Goal: Check status

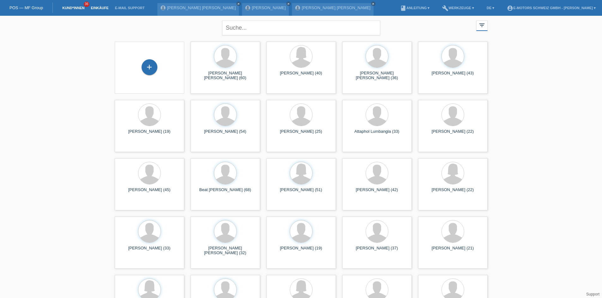
click at [91, 9] on link "Einkäufe" at bounding box center [99, 8] width 24 height 4
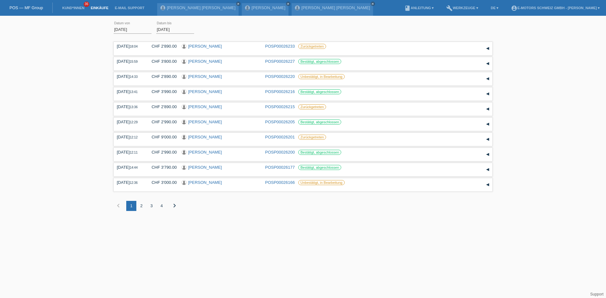
drag, startPoint x: 155, startPoint y: 50, endPoint x: 137, endPoint y: 41, distance: 20.6
click at [137, 41] on div "[DATE] 18:04 CHF 2'890.00 [PERSON_NAME] POSP00026233 Zurückgetreten Datum" at bounding box center [303, 130] width 379 height 180
click at [90, 48] on div "[DATE] error Datum von [DATE] error Datum bis Übernehmen 18:04 Datum" at bounding box center [303, 120] width 606 height 202
click at [38, 6] on link "POS — MF Group" at bounding box center [25, 7] width 33 height 5
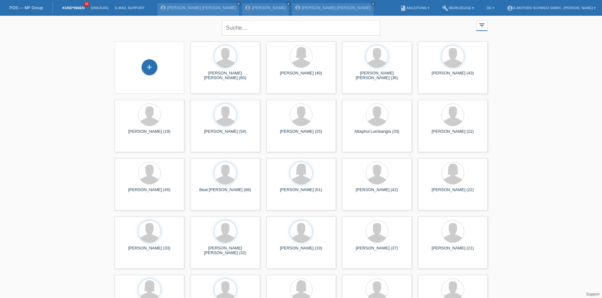
click at [96, 12] on li "Einkäufe" at bounding box center [99, 8] width 24 height 16
click at [97, 9] on link "Einkäufe" at bounding box center [99, 8] width 24 height 4
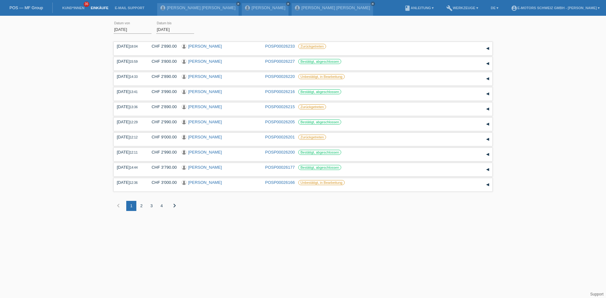
click at [310, 221] on html "POS — MF Group Kund*innen 36 Einkäufe E-Mail Support Gustavo Pate de Souza Schi…" at bounding box center [303, 110] width 606 height 221
drag, startPoint x: 324, startPoint y: 184, endPoint x: 329, endPoint y: 191, distance: 8.3
click at [329, 191] on div "15.08.2025 12:36 CHF 3'000.00 Ljubomir Jovanovic POSP00026166" at bounding box center [303, 184] width 379 height 13
drag, startPoint x: 339, startPoint y: 211, endPoint x: 335, endPoint y: 211, distance: 3.8
click at [335, 211] on div "chevron_left 1 2 3 4 chevron_right" at bounding box center [303, 206] width 379 height 10
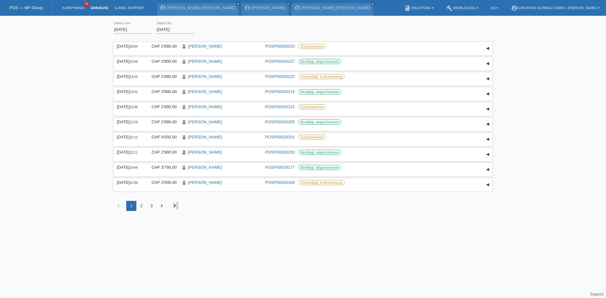
drag, startPoint x: 310, startPoint y: 203, endPoint x: 176, endPoint y: 208, distance: 134.7
click at [176, 207] on div "chevron_left 1 2 3 4 chevron_right" at bounding box center [303, 206] width 379 height 10
click at [239, 221] on html "POS — MF Group Kund*innen 36 Einkäufe E-Mail Support Gustavo Pate de Souza Schi…" at bounding box center [303, 110] width 606 height 221
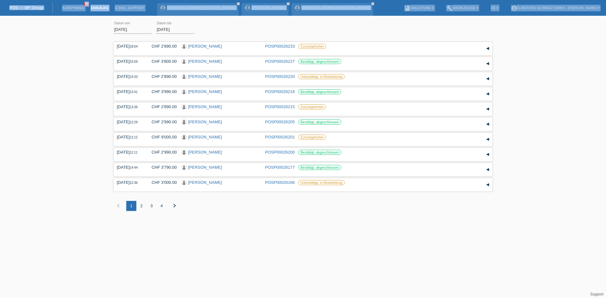
drag, startPoint x: 19, startPoint y: 23, endPoint x: 0, endPoint y: 2, distance: 28.0
click at [0, 19] on body "POS — MF Group Kund*innen 36 Einkäufe E-Mail Support Gustavo Pate de Souza Schi…" at bounding box center [303, 120] width 606 height 202
drag, startPoint x: 52, startPoint y: 29, endPoint x: 64, endPoint y: 50, distance: 23.4
click at [64, 50] on div "[DATE] error Datum von [DATE] error Datum bis Übernehmen 18:04 Datum" at bounding box center [303, 120] width 606 height 202
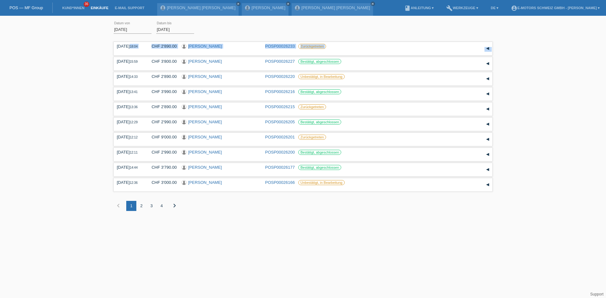
drag, startPoint x: 64, startPoint y: 50, endPoint x: 63, endPoint y: 61, distance: 11.8
click at [63, 61] on div "[DATE] error Datum von [DATE] error Datum bis Übernehmen 18:04 Datum" at bounding box center [303, 120] width 606 height 202
drag, startPoint x: 60, startPoint y: 40, endPoint x: 41, endPoint y: 39, distance: 18.7
click at [41, 39] on div "[DATE] error Datum von [DATE] error Datum bis Übernehmen 18:04 Datum" at bounding box center [303, 120] width 606 height 202
